Goal: Task Accomplishment & Management: Manage account settings

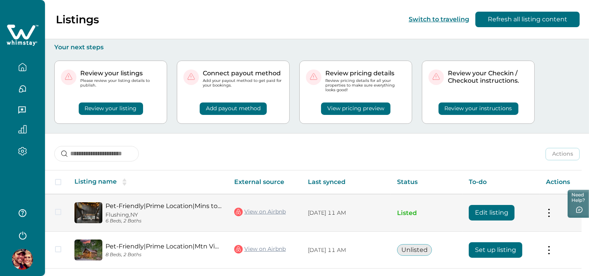
click at [498, 211] on button "Edit listing" at bounding box center [492, 213] width 46 height 16
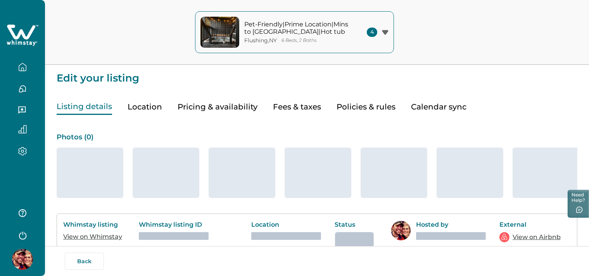
click at [436, 35] on div "Pet-Friendly|Prime Location|Mins to Pkwy|Hot tub Flushing , [GEOGRAPHIC_DATA] 6…" at bounding box center [294, 32] width 589 height 65
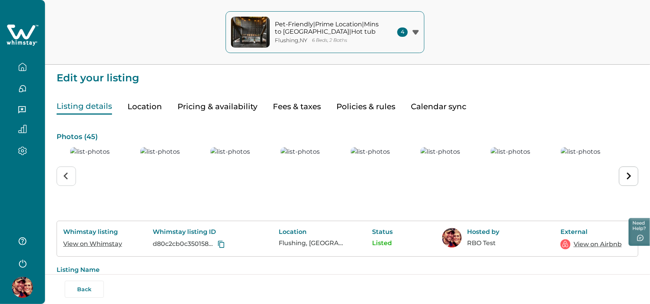
click at [482, 39] on div "Pet-Friendly|Prime Location|Mins to Pkwy|Hot tub Flushing , [GEOGRAPHIC_DATA] 6…" at bounding box center [325, 32] width 650 height 65
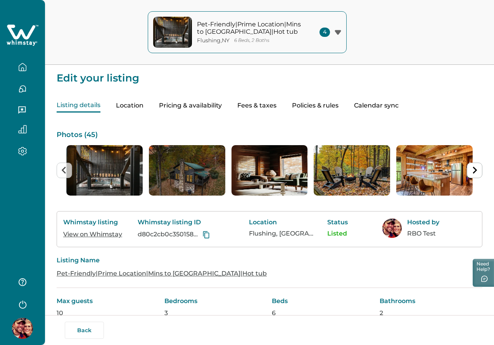
click at [292, 98] on div "Listing details Location Pricing & availability Fees & taxes Policies & rules C…" at bounding box center [270, 97] width 426 height 29
click at [276, 104] on button "Fees & taxes" at bounding box center [256, 106] width 39 height 14
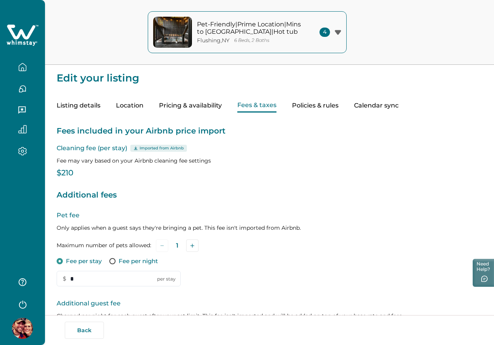
type input "*"
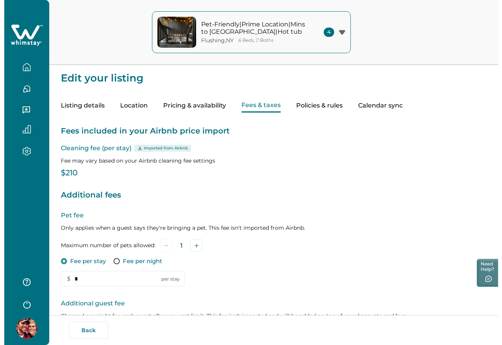
scroll to position [180, 0]
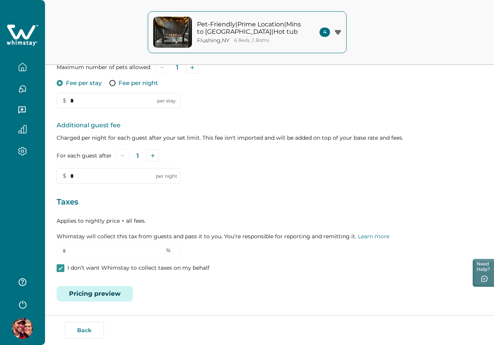
click at [109, 275] on button "Pricing preview" at bounding box center [95, 294] width 76 height 16
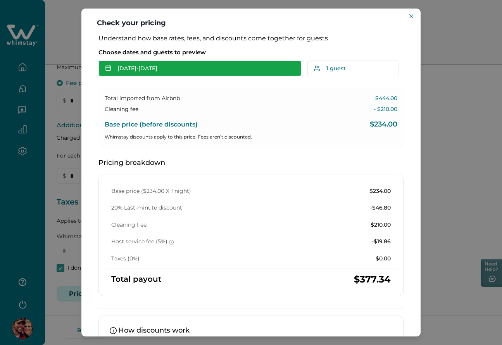
click at [185, 72] on button "[DATE] - [DATE]" at bounding box center [199, 68] width 203 height 16
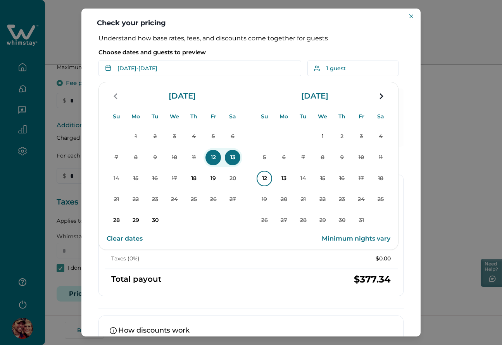
click at [259, 177] on p "12" at bounding box center [265, 179] width 16 height 16
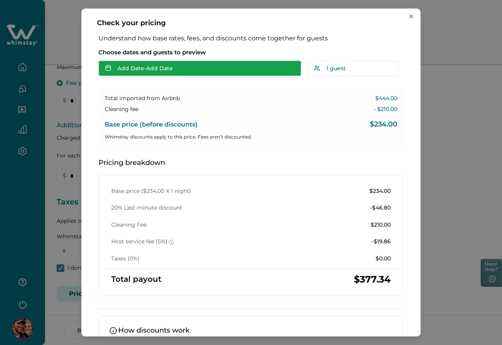
click at [141, 74] on button "Add Date - Add Date" at bounding box center [199, 68] width 203 height 16
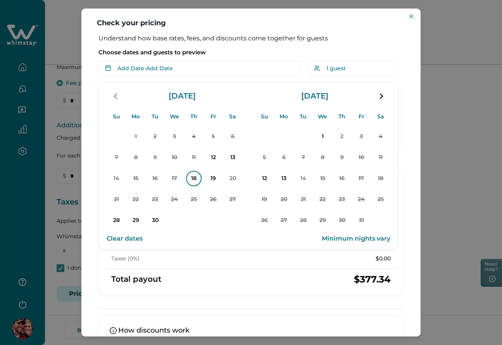
click at [191, 177] on p "18" at bounding box center [194, 179] width 16 height 16
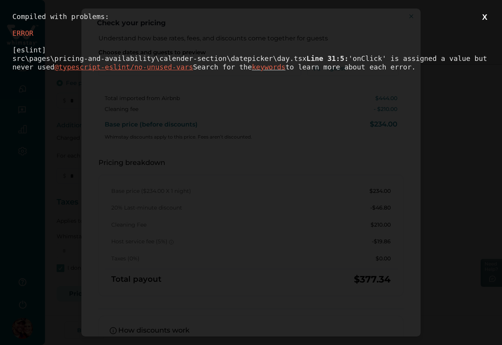
scroll to position [0, 0]
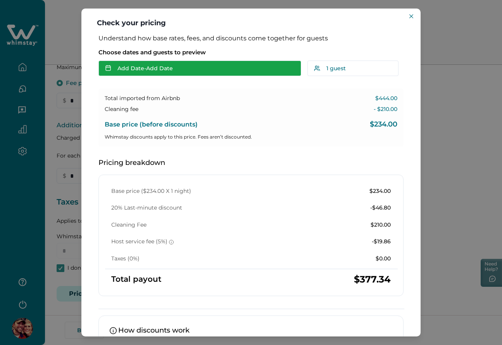
click at [163, 66] on button "Add Date - Add Date" at bounding box center [199, 68] width 203 height 16
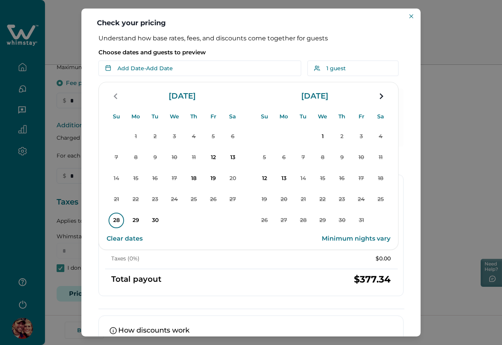
click at [114, 221] on p "28" at bounding box center [117, 220] width 16 height 16
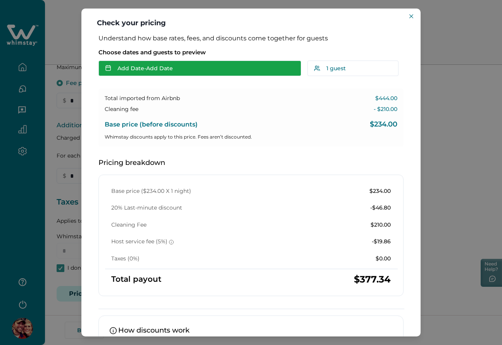
click at [181, 63] on button "Add Date - Add Date" at bounding box center [199, 68] width 203 height 16
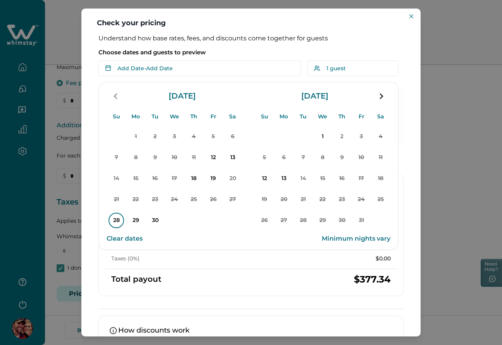
click at [116, 222] on p "28" at bounding box center [117, 220] width 16 height 16
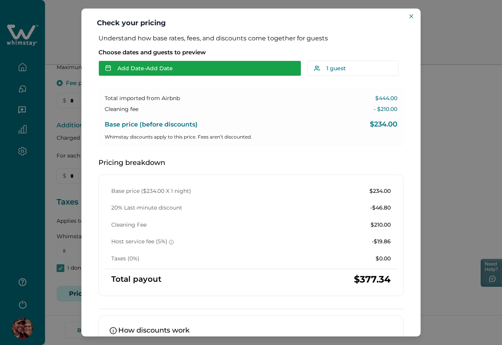
click at [157, 64] on button "Add Date - Add Date" at bounding box center [199, 68] width 203 height 16
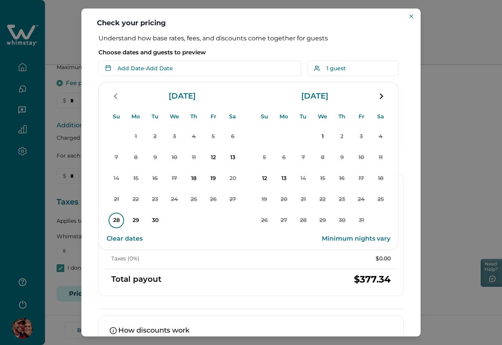
click at [110, 217] on p "28" at bounding box center [117, 220] width 16 height 16
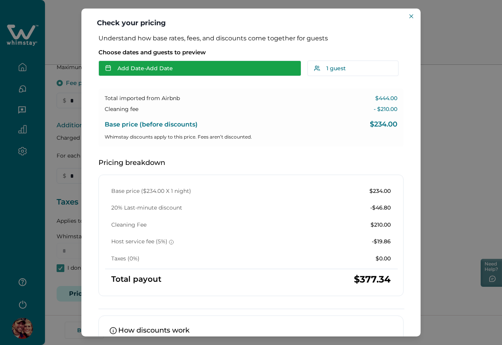
click at [146, 72] on button "Add Date - Add Date" at bounding box center [199, 68] width 203 height 16
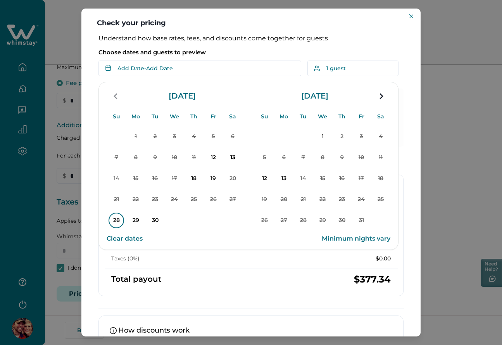
click at [120, 221] on p "28" at bounding box center [117, 220] width 16 height 16
click at [115, 217] on p "28" at bounding box center [117, 220] width 16 height 16
click at [159, 217] on p "30" at bounding box center [155, 220] width 16 height 16
click at [266, 180] on p "12" at bounding box center [265, 179] width 16 height 16
click at [280, 178] on p "13" at bounding box center [284, 179] width 16 height 16
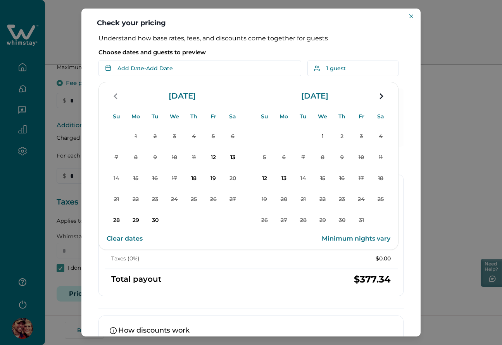
click at [273, 177] on button "12" at bounding box center [264, 178] width 19 height 19
click at [283, 177] on p "13" at bounding box center [284, 179] width 16 height 16
click at [306, 179] on p "14" at bounding box center [303, 179] width 16 height 16
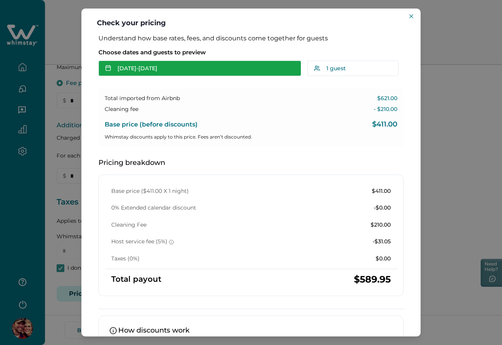
click at [174, 66] on button "[DATE] - [DATE]" at bounding box center [199, 68] width 203 height 16
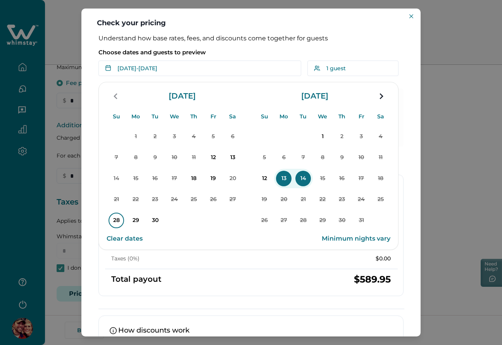
click at [117, 221] on p "28" at bounding box center [117, 220] width 16 height 16
click at [155, 222] on p "30" at bounding box center [155, 220] width 16 height 16
click at [119, 237] on button "Clear dates" at bounding box center [125, 239] width 36 height 16
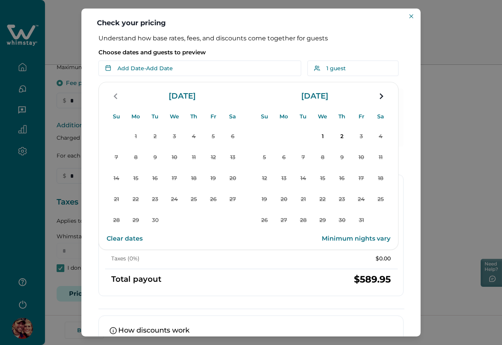
click at [119, 237] on button "Clear dates" at bounding box center [125, 239] width 36 height 16
click at [380, 92] on icon "navigation button" at bounding box center [381, 96] width 12 height 14
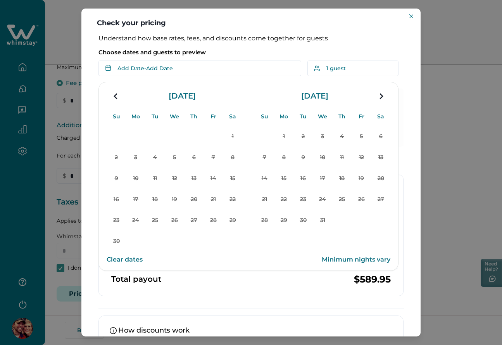
click at [233, 53] on p "Choose dates and guests to preview" at bounding box center [250, 52] width 305 height 8
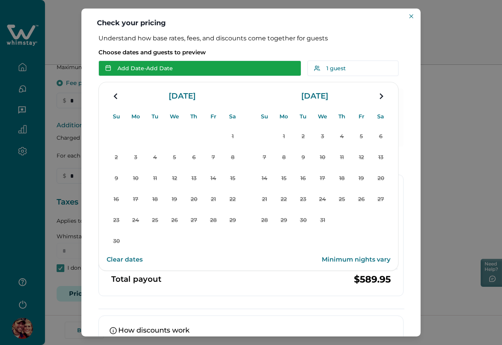
click at [178, 70] on button "Add Date - Add Date" at bounding box center [199, 68] width 203 height 16
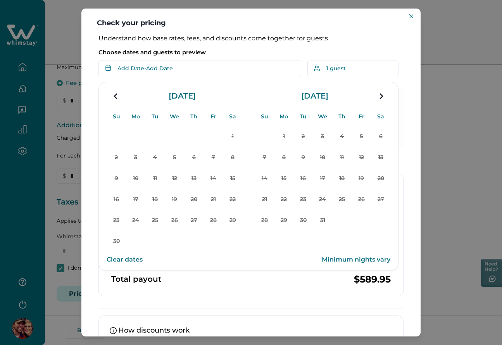
click at [249, 50] on p "Choose dates and guests to preview" at bounding box center [250, 52] width 305 height 8
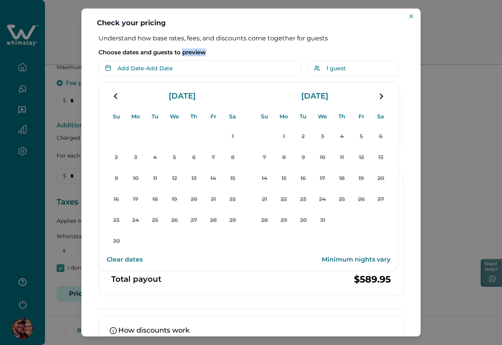
click at [249, 50] on p "Choose dates and guests to preview" at bounding box center [250, 52] width 305 height 8
click at [114, 94] on icon "navigation button" at bounding box center [116, 96] width 12 height 14
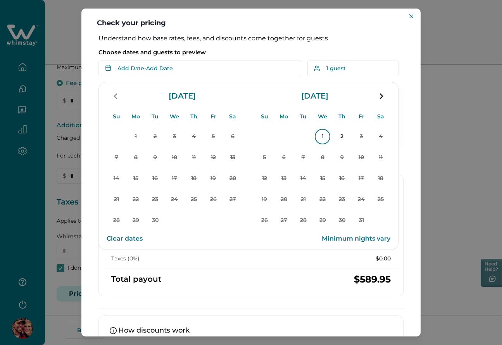
click at [321, 138] on p "1" at bounding box center [323, 137] width 16 height 16
click at [233, 157] on p "13" at bounding box center [233, 158] width 16 height 16
click at [215, 180] on p "19" at bounding box center [213, 179] width 16 height 16
click at [235, 181] on p "20" at bounding box center [233, 179] width 16 height 16
click at [150, 221] on p "30" at bounding box center [155, 220] width 16 height 16
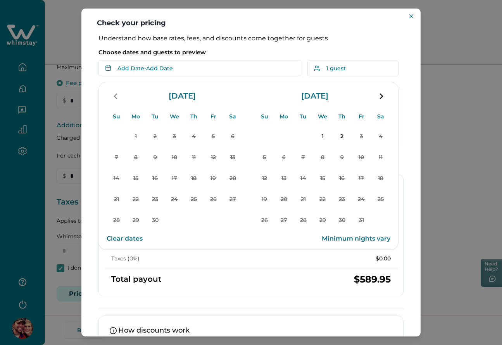
click at [312, 135] on div "1 2 3 4 5 6 7 8 9 10 11 12 13 14 15 16 17 18 19 20 21 22 23 24 25 26 27 28 29 3…" at bounding box center [323, 178] width 136 height 105
click at [321, 136] on p "1" at bounding box center [323, 137] width 16 height 16
click at [326, 137] on p "1" at bounding box center [323, 137] width 16 height 16
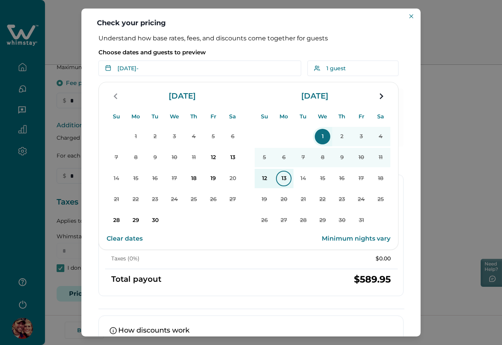
click at [286, 176] on p "13" at bounding box center [284, 179] width 16 height 16
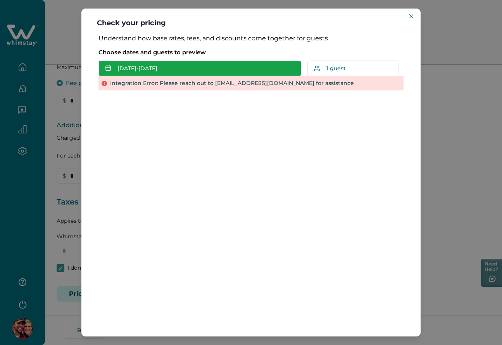
click at [231, 62] on button "[DATE] - [DATE]" at bounding box center [199, 68] width 203 height 16
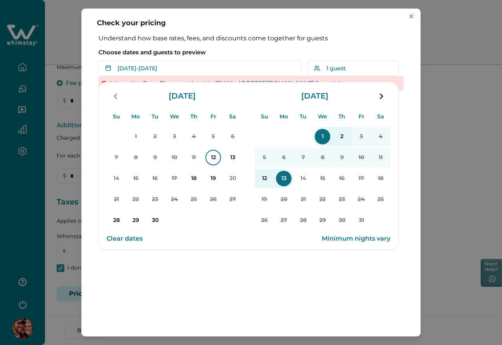
click at [210, 157] on p "12" at bounding box center [213, 158] width 16 height 16
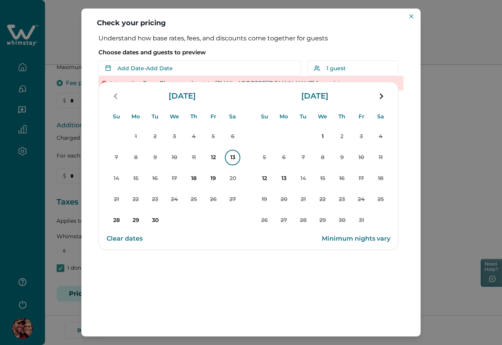
click at [229, 157] on p "13" at bounding box center [233, 158] width 16 height 16
